Goal: Find specific page/section: Find specific page/section

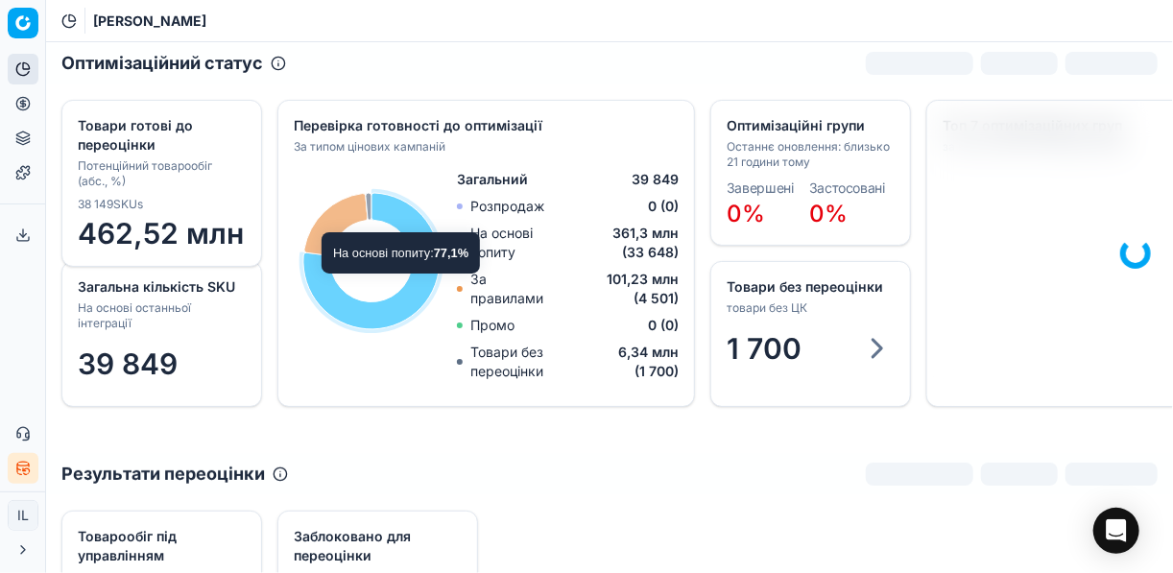
click at [24, 101] on icon at bounding box center [22, 103] width 5 height 5
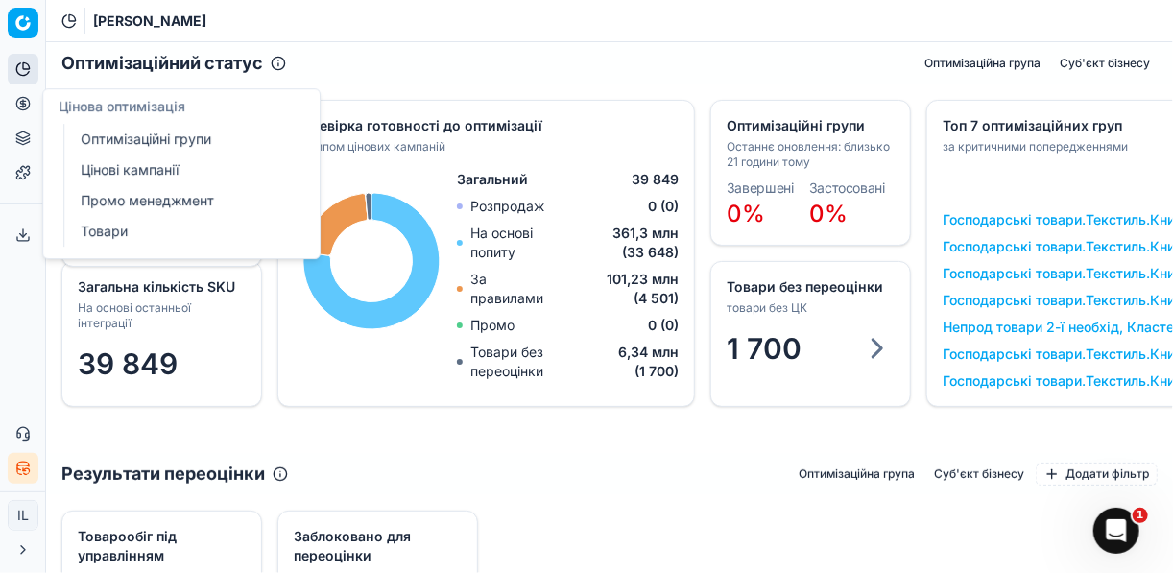
click at [141, 133] on link "Оптимізаційні групи" at bounding box center [185, 139] width 224 height 27
click at [20, 105] on icon at bounding box center [22, 103] width 15 height 15
click at [118, 137] on link "Оптимізаційні групи" at bounding box center [185, 139] width 224 height 27
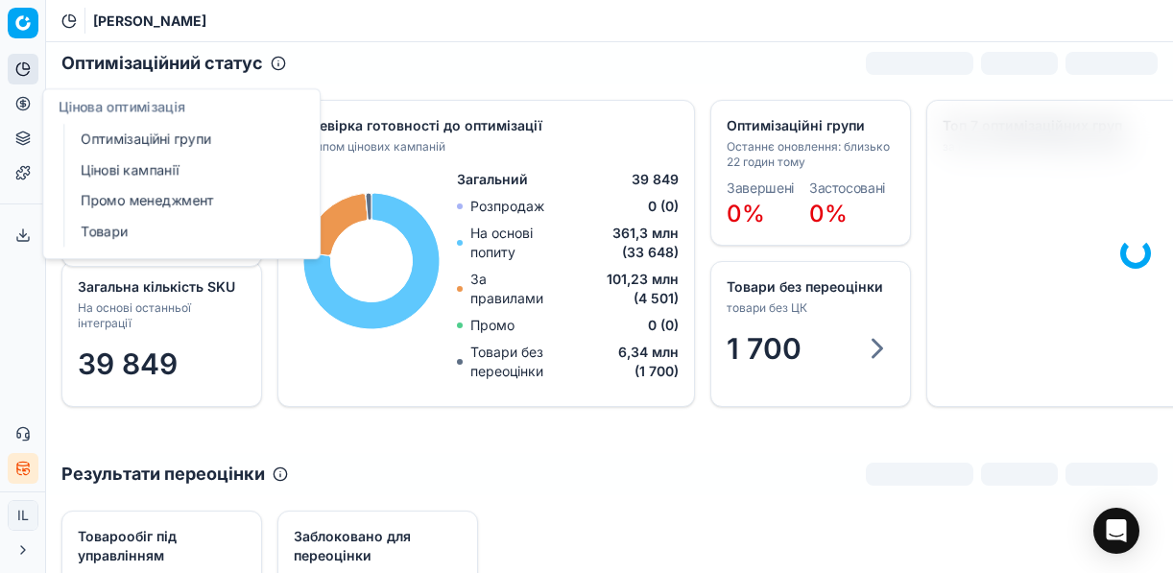
click at [15, 467] on icon "button" at bounding box center [22, 468] width 15 height 15
click at [22, 465] on ellipse "button" at bounding box center [23, 464] width 12 height 4
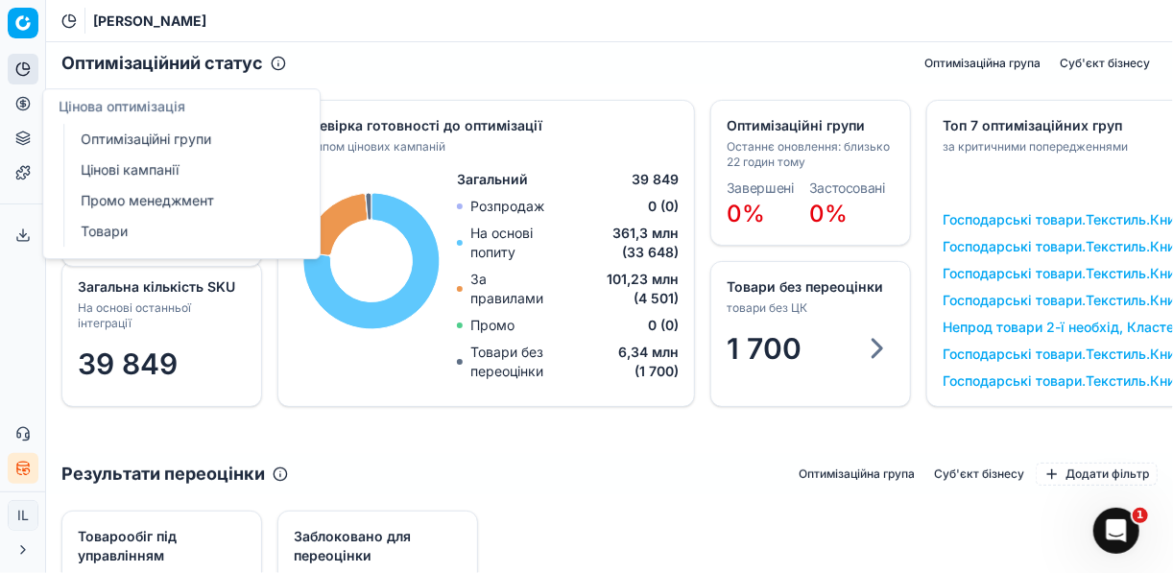
click at [24, 101] on icon at bounding box center [22, 103] width 5 height 5
click at [114, 139] on link "Оптимізаційні групи" at bounding box center [185, 139] width 224 height 27
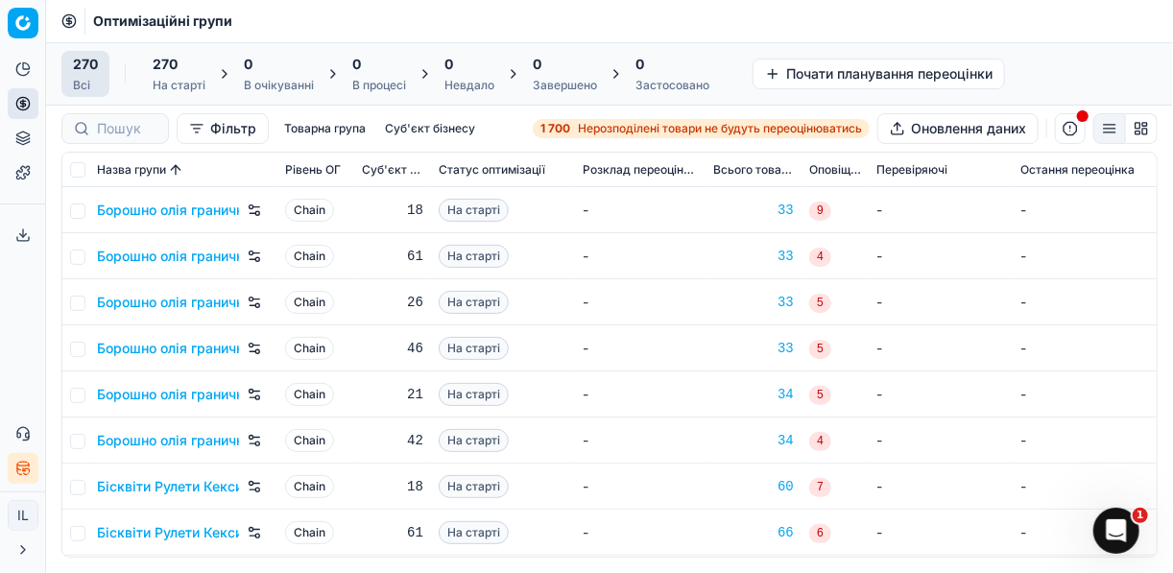
click at [568, 126] on div "1 700 Нерозподілені товари не будуть переоцінюватись" at bounding box center [702, 128] width 322 height 15
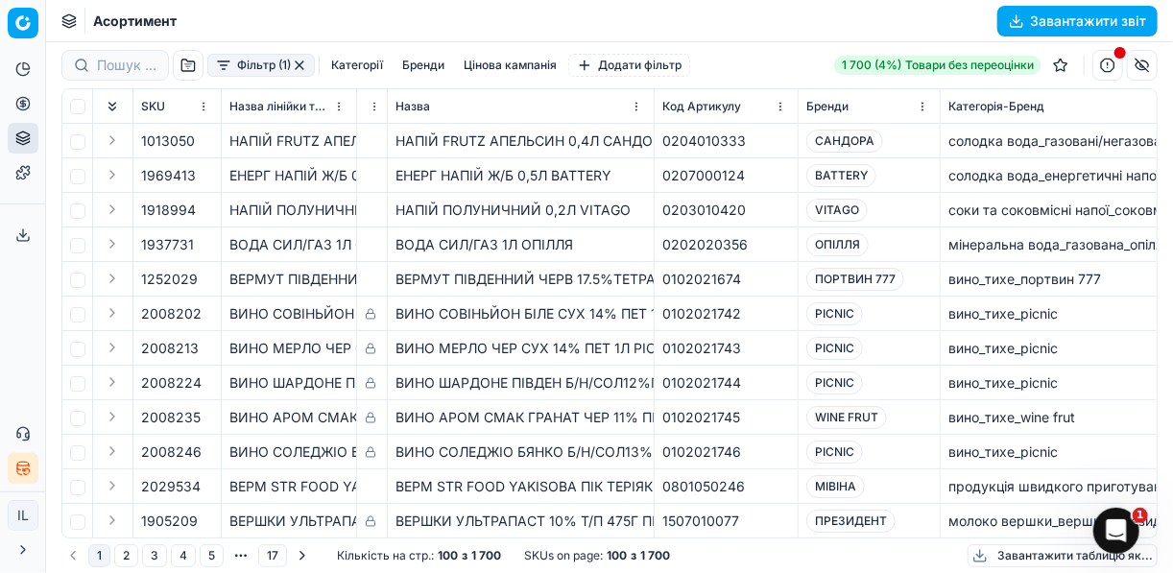
click at [1109, 66] on button "button" at bounding box center [1108, 65] width 31 height 31
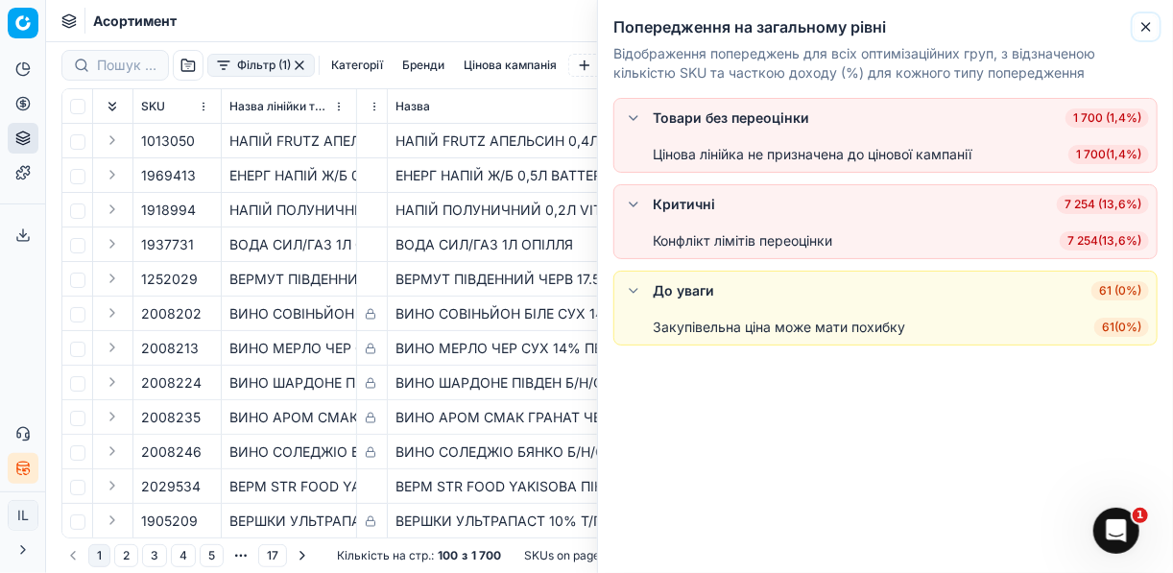
click at [1148, 24] on icon "button" at bounding box center [1146, 26] width 15 height 15
